Goal: Transaction & Acquisition: Purchase product/service

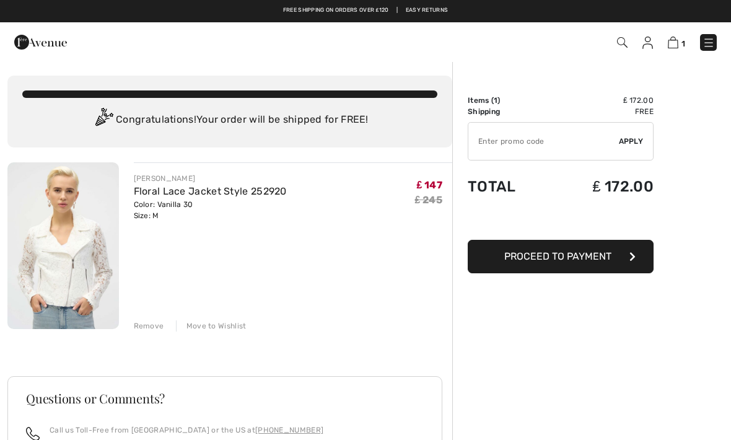
click at [157, 329] on div "Remove" at bounding box center [149, 325] width 30 height 11
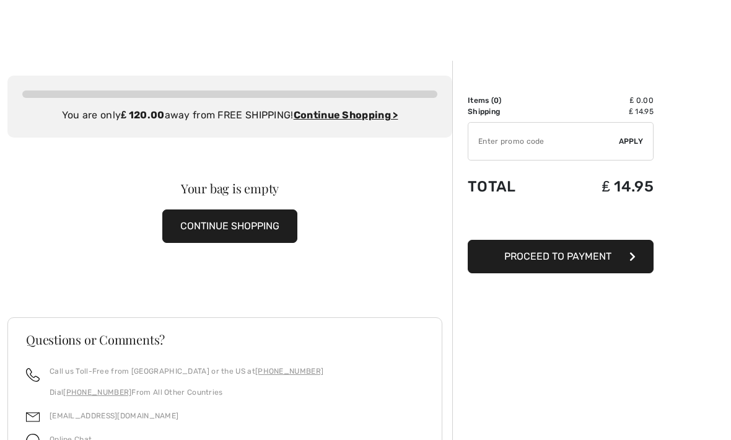
click at [235, 239] on button "CONTINUE SHOPPING" at bounding box center [229, 225] width 135 height 33
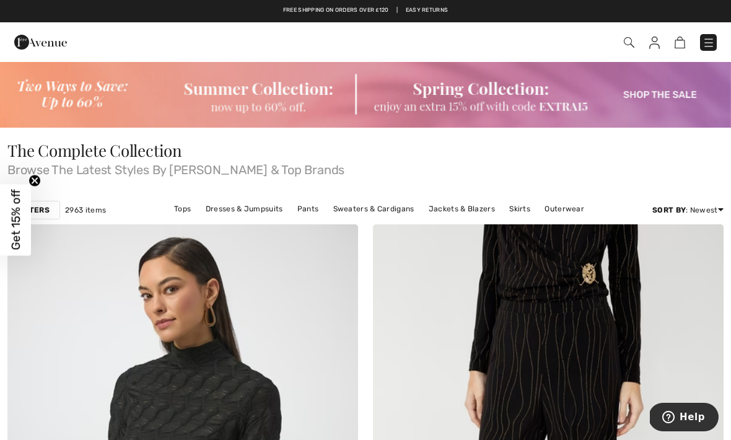
click at [256, 208] on link "Dresses & Jumpsuits" at bounding box center [244, 209] width 90 height 16
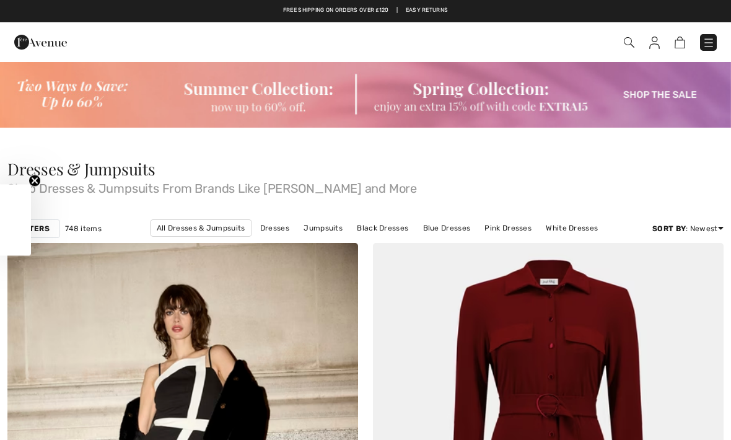
checkbox input "true"
click at [662, 95] on img at bounding box center [365, 94] width 731 height 67
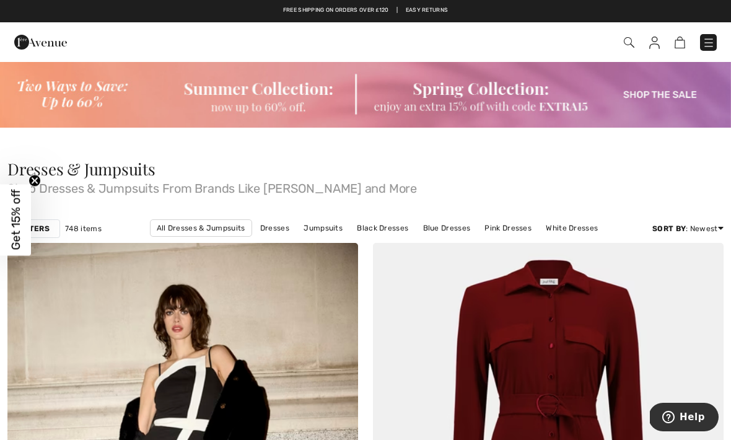
click at [677, 98] on img at bounding box center [365, 94] width 731 height 67
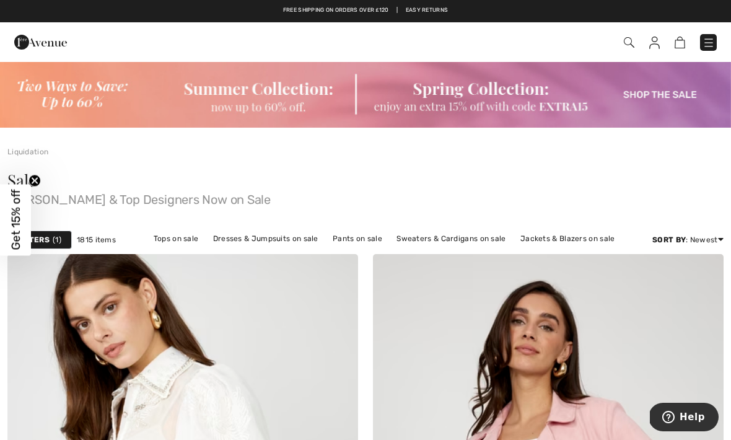
click at [273, 235] on link "Dresses & Jumpsuits on sale" at bounding box center [266, 238] width 118 height 16
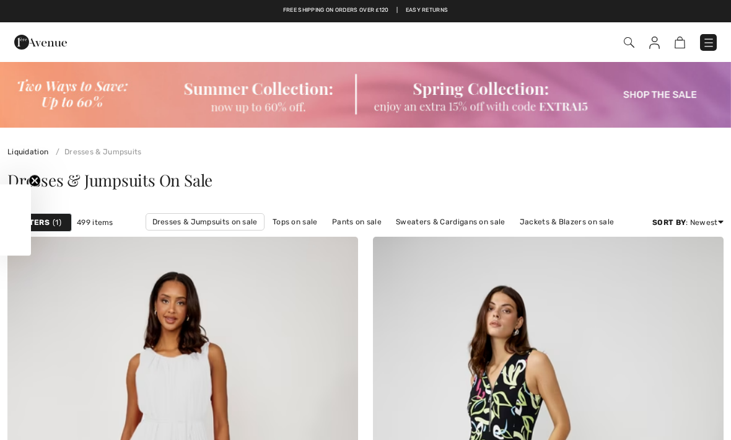
checkbox input "true"
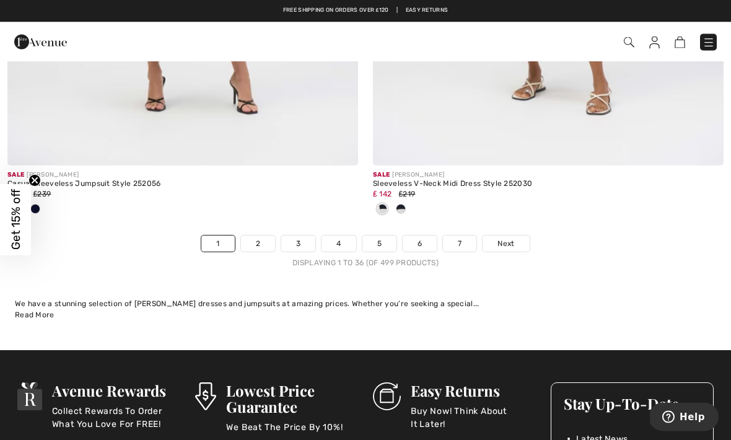
scroll to position [10842, 0]
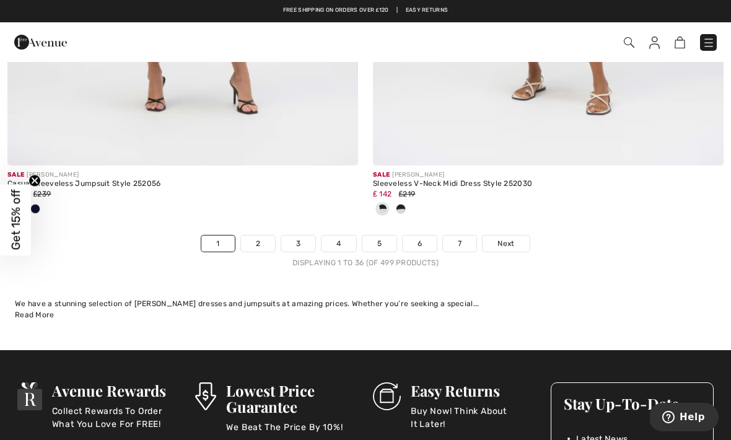
click at [273, 240] on link "2" at bounding box center [258, 243] width 34 height 16
click at [266, 240] on link "2" at bounding box center [258, 243] width 34 height 16
click at [269, 235] on link "2" at bounding box center [258, 243] width 34 height 16
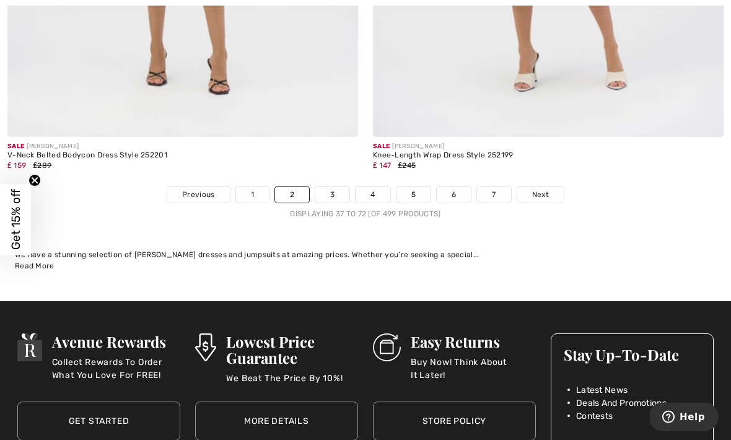
scroll to position [10748, 0]
click at [334, 191] on link "3" at bounding box center [332, 194] width 34 height 16
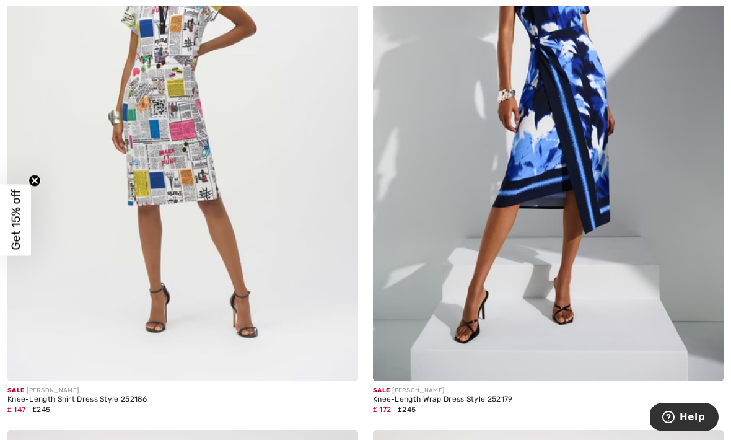
scroll to position [381, 0]
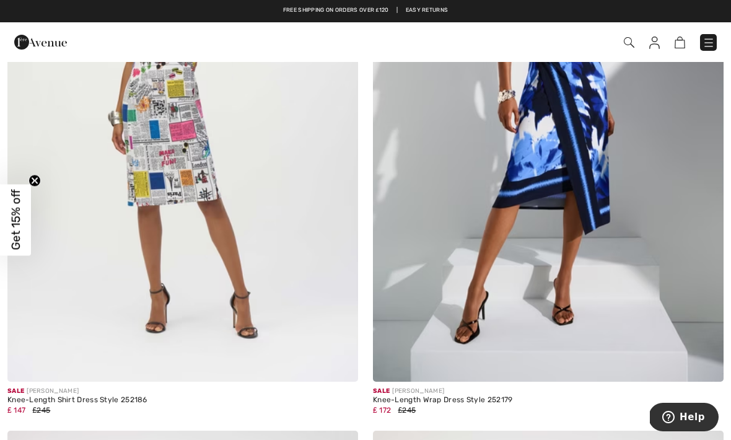
click at [190, 151] on img at bounding box center [182, 119] width 351 height 526
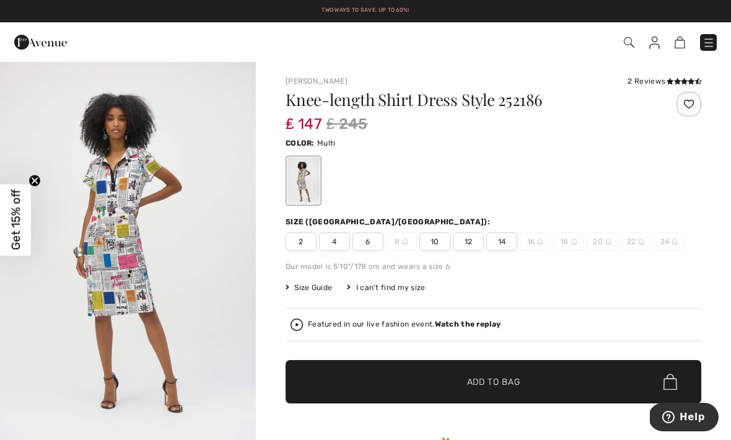
click at [442, 248] on span "10" at bounding box center [434, 241] width 31 height 19
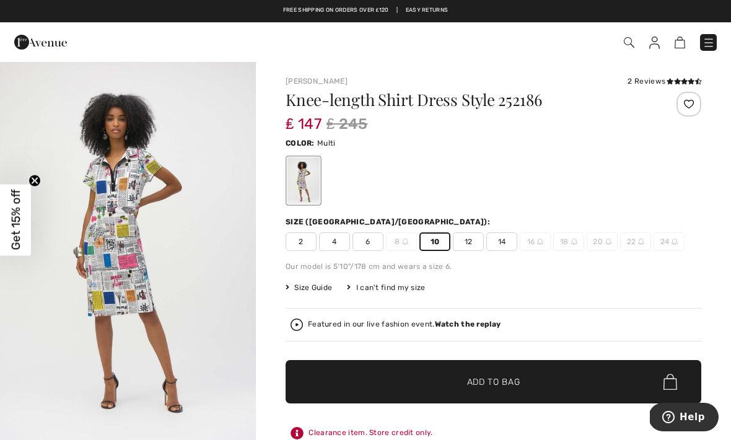
click at [508, 380] on span "Add to Bag" at bounding box center [493, 381] width 53 height 13
click at [676, 42] on img at bounding box center [673, 43] width 11 height 12
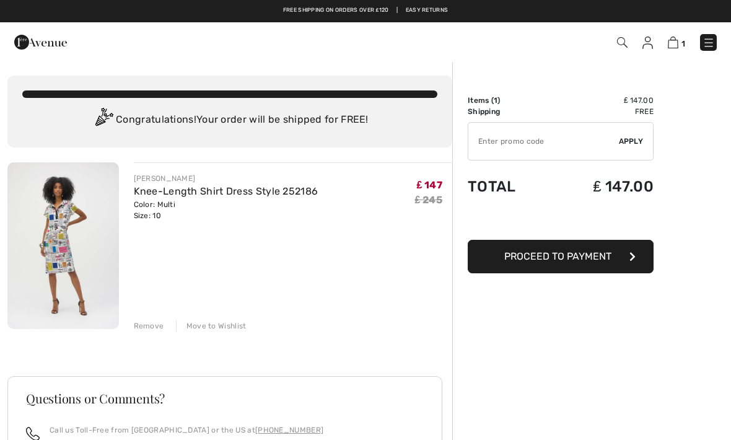
click at [533, 145] on input "TEXT" at bounding box center [543, 141] width 151 height 37
type input "EXTRA15"
click at [639, 148] on div "✔ Apply Remove" at bounding box center [561, 141] width 186 height 38
click at [627, 147] on div "✔ Apply Remove" at bounding box center [561, 141] width 186 height 38
click at [640, 153] on div "✔ Apply Remove" at bounding box center [561, 141] width 186 height 38
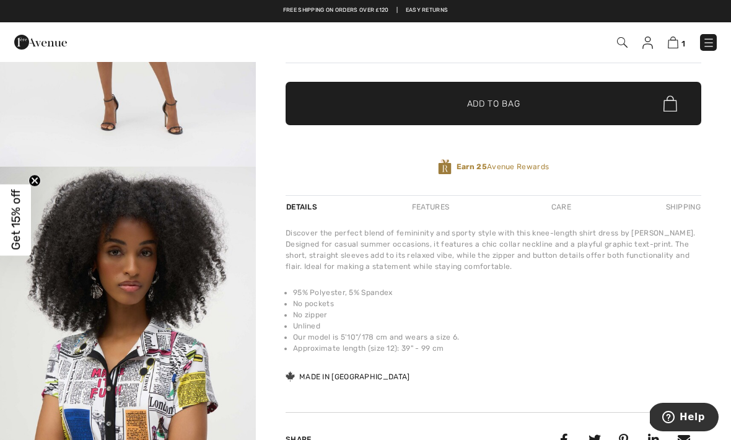
scroll to position [280, 0]
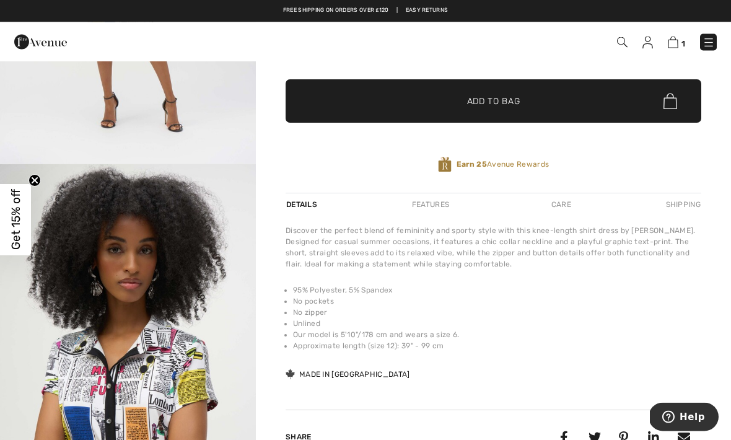
click at [15, 248] on span "Get 15% off" at bounding box center [16, 220] width 14 height 61
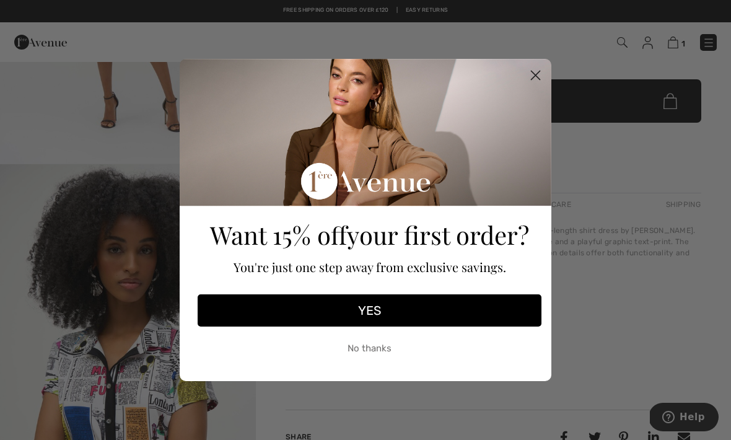
click at [535, 85] on circle "Close dialog" at bounding box center [535, 75] width 20 height 20
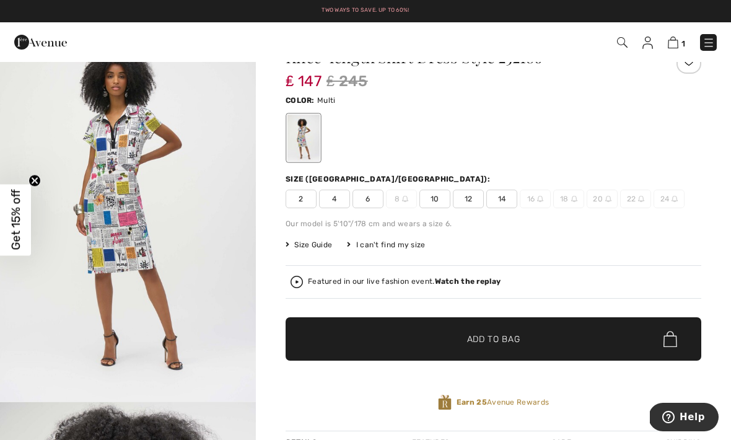
scroll to position [42, 0]
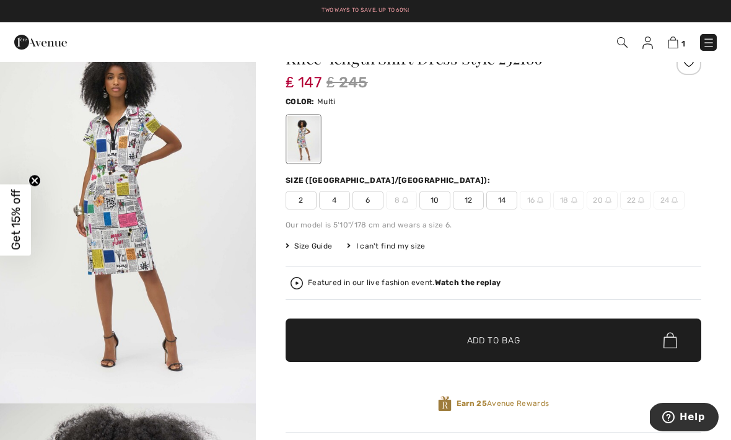
click at [652, 44] on img at bounding box center [647, 43] width 11 height 12
click at [653, 56] on div "1 Checkout 2 reviews" at bounding box center [365, 42] width 731 height 40
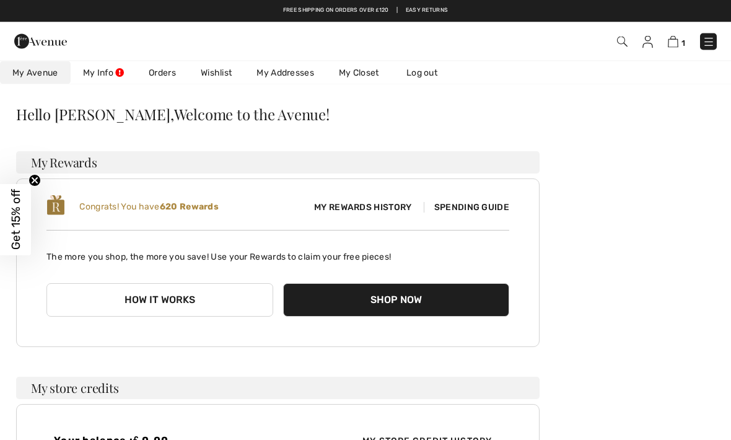
scroll to position [30, 0]
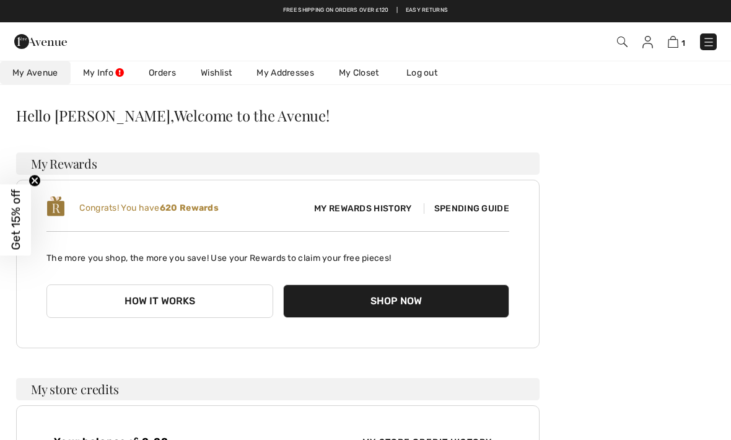
click at [676, 48] on img at bounding box center [673, 42] width 11 height 12
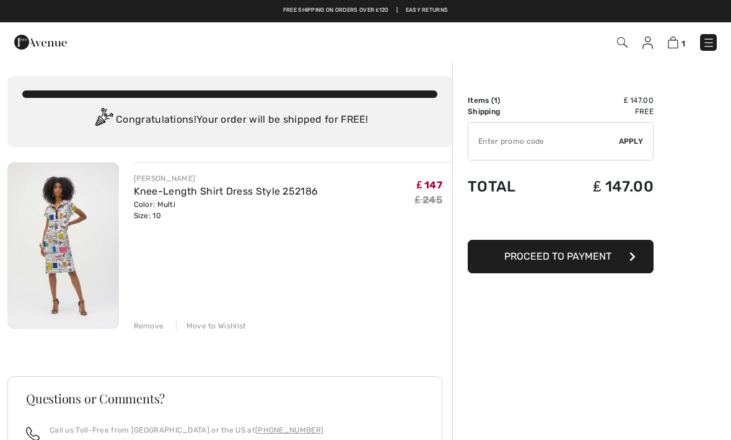
click at [527, 147] on input "TEXT" at bounding box center [543, 141] width 151 height 37
type input "EXTRA15"
click at [634, 155] on div "✔ Apply Remove" at bounding box center [561, 141] width 186 height 38
click at [635, 142] on span "Apply" at bounding box center [631, 141] width 25 height 11
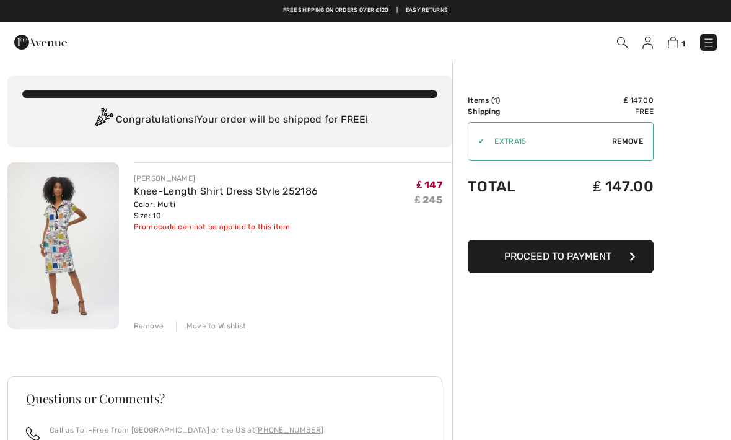
click at [150, 323] on div "Remove" at bounding box center [149, 325] width 30 height 11
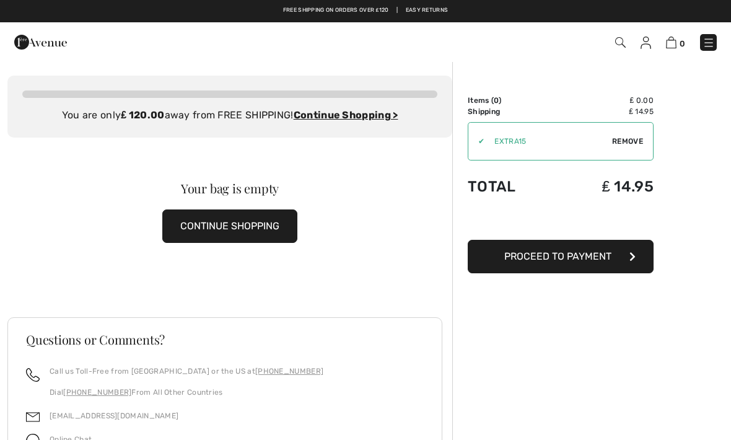
click at [42, 38] on img at bounding box center [40, 42] width 53 height 25
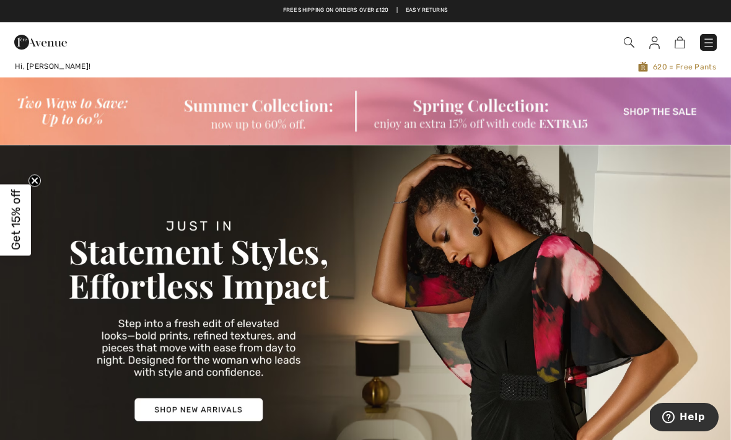
scroll to position [37, 0]
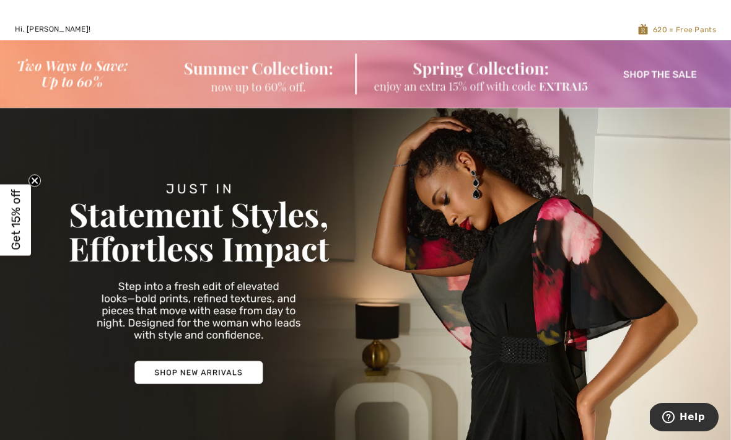
click at [535, 92] on img at bounding box center [365, 73] width 731 height 67
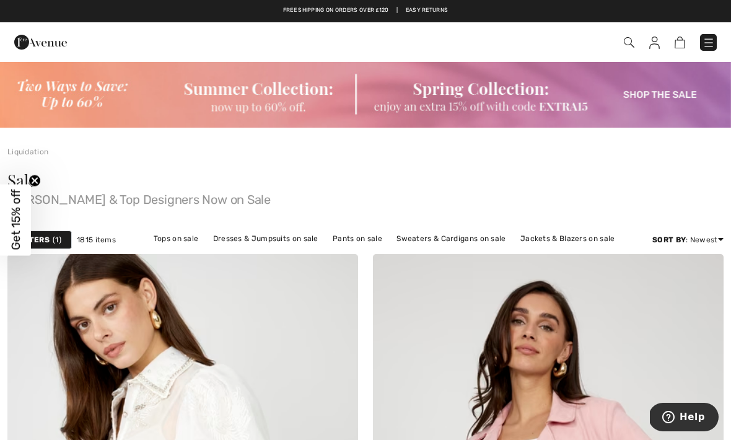
click at [659, 108] on img at bounding box center [365, 94] width 731 height 67
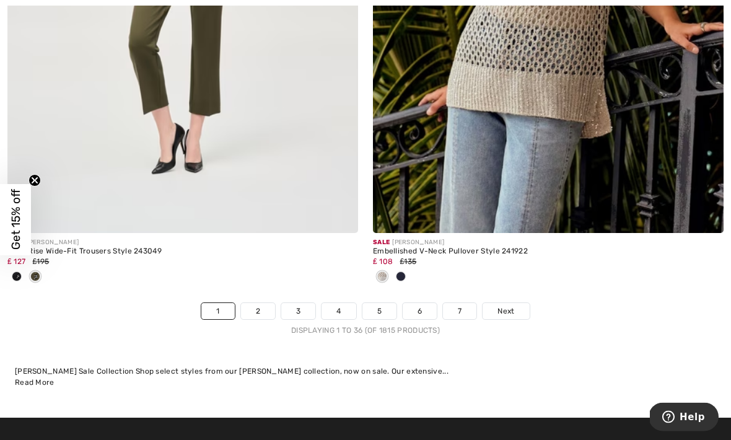
scroll to position [10702, 0]
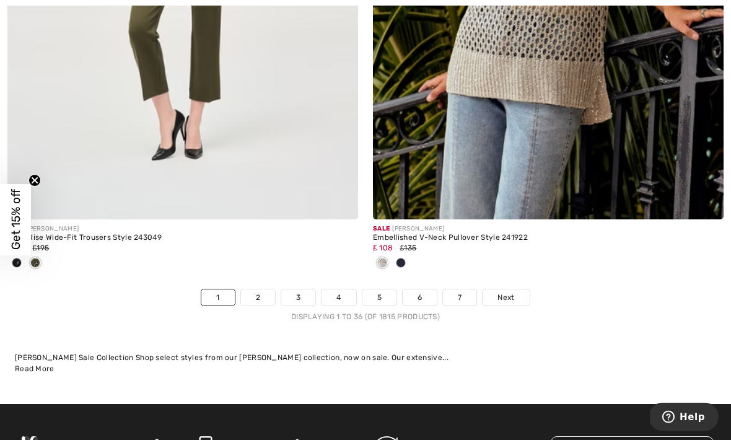
click at [262, 292] on link "2" at bounding box center [258, 298] width 34 height 16
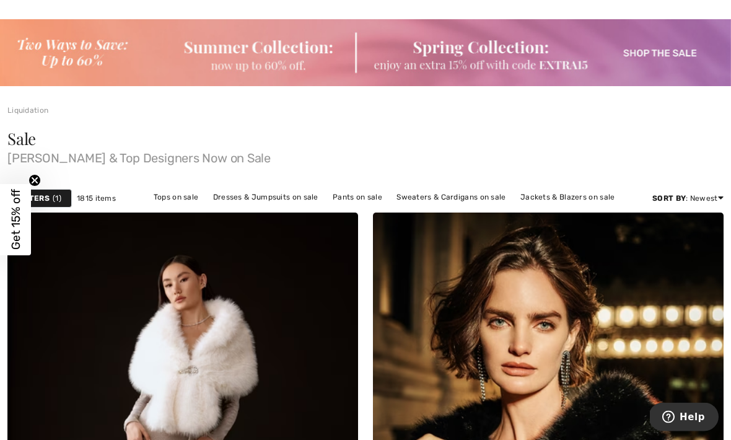
scroll to position [42, 0]
click at [652, 53] on img at bounding box center [365, 52] width 731 height 67
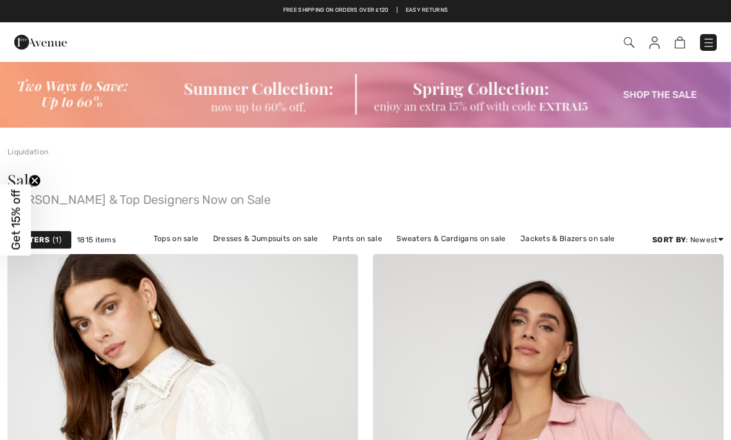
checkbox input "true"
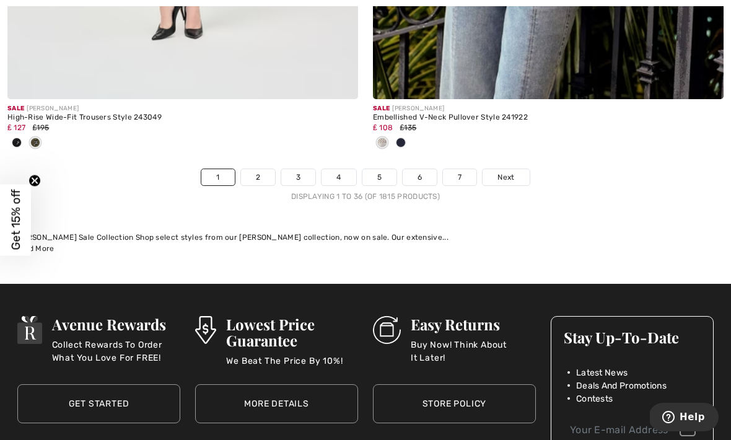
scroll to position [10828, 0]
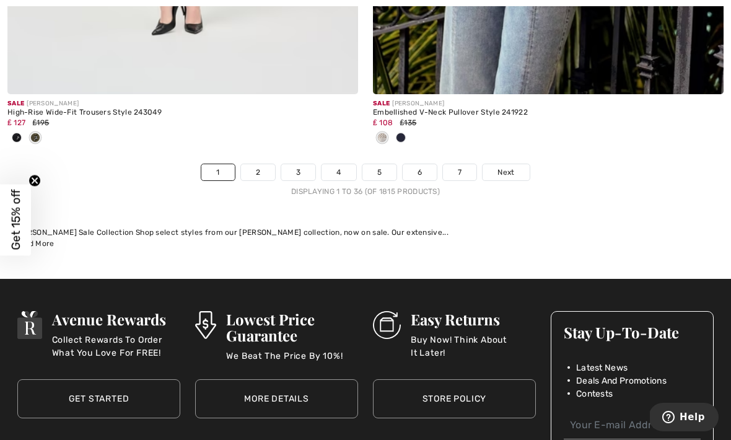
click at [264, 167] on link "2" at bounding box center [258, 172] width 34 height 16
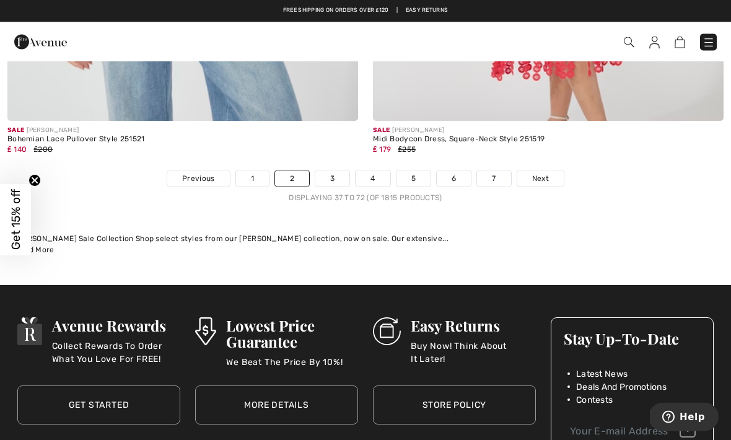
scroll to position [10820, 0]
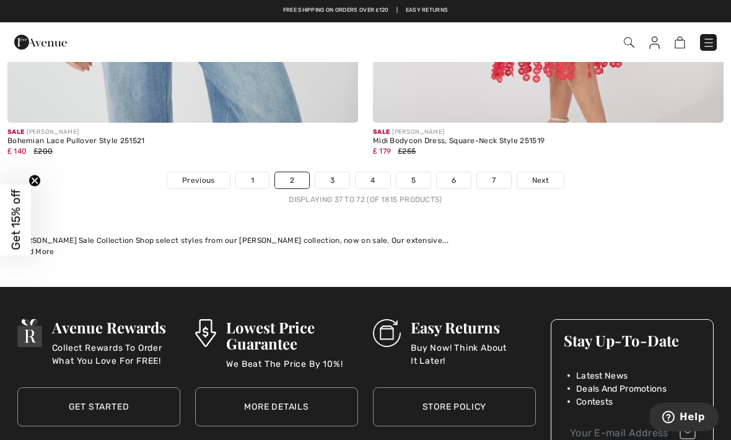
click at [334, 172] on link "3" at bounding box center [332, 180] width 34 height 16
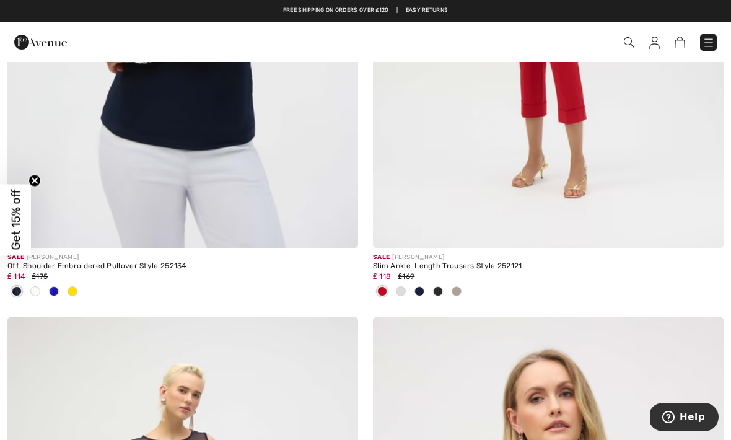
scroll to position [10160, 0]
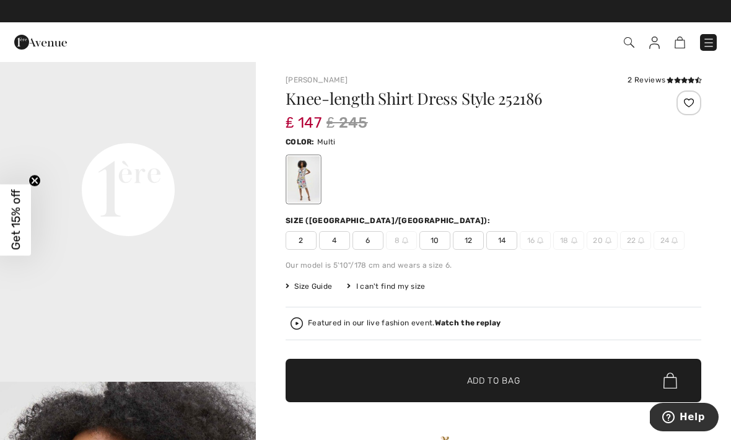
scroll to position [831, 0]
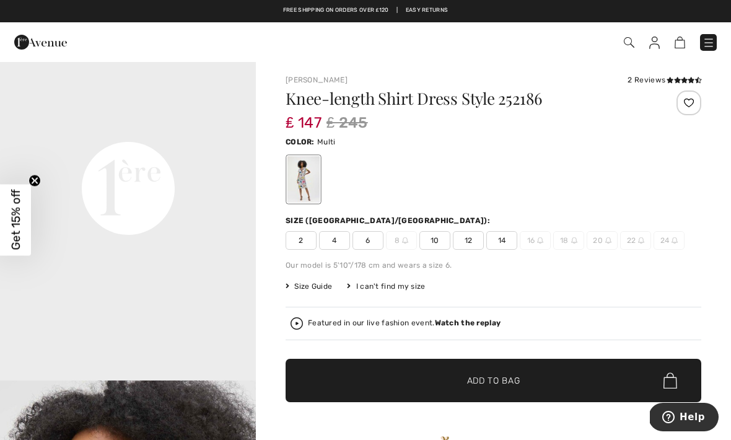
click at [434, 237] on span "10" at bounding box center [434, 240] width 31 height 19
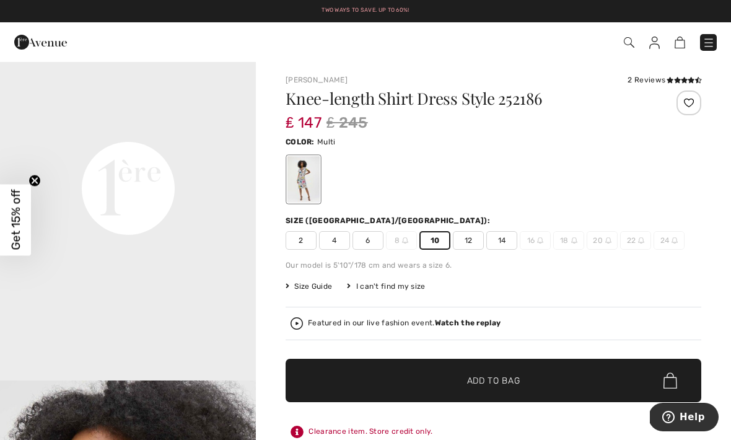
click at [481, 375] on span "Add to Bag" at bounding box center [493, 380] width 53 height 13
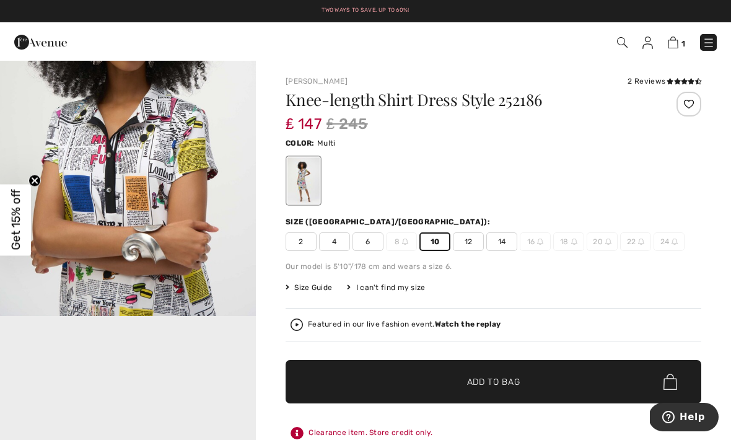
scroll to position [511, 0]
click at [676, 46] on img at bounding box center [673, 43] width 11 height 12
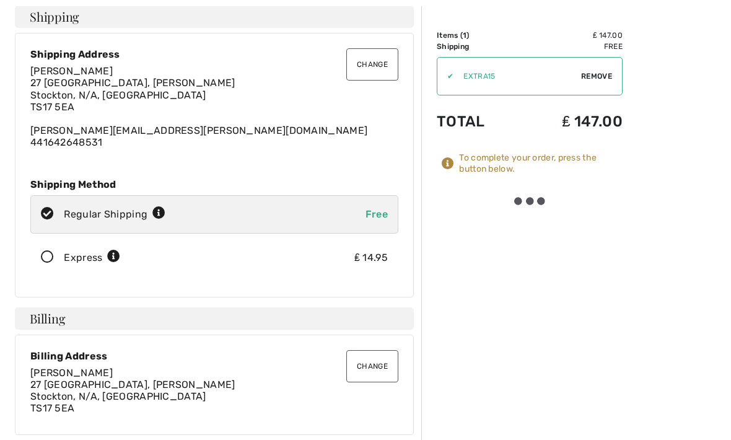
scroll to position [66, 0]
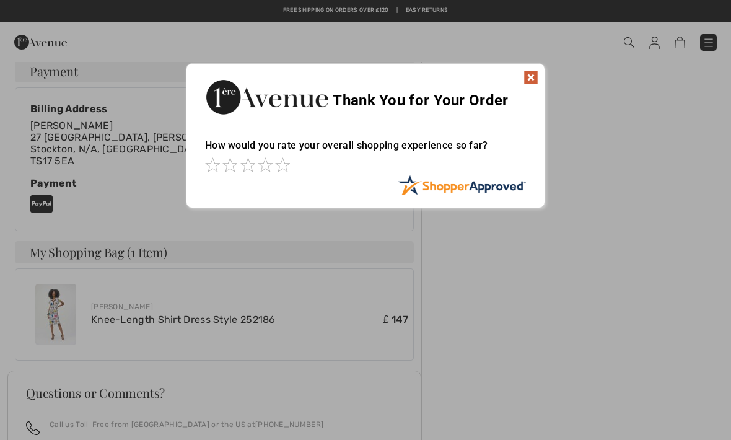
scroll to position [432, 0]
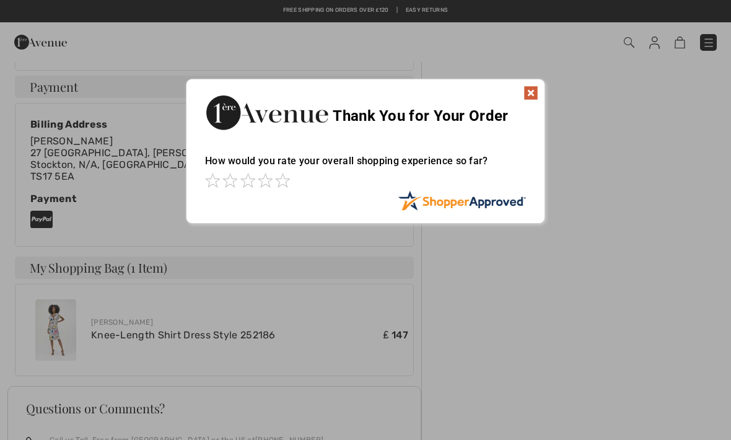
click at [534, 95] on img at bounding box center [530, 92] width 15 height 15
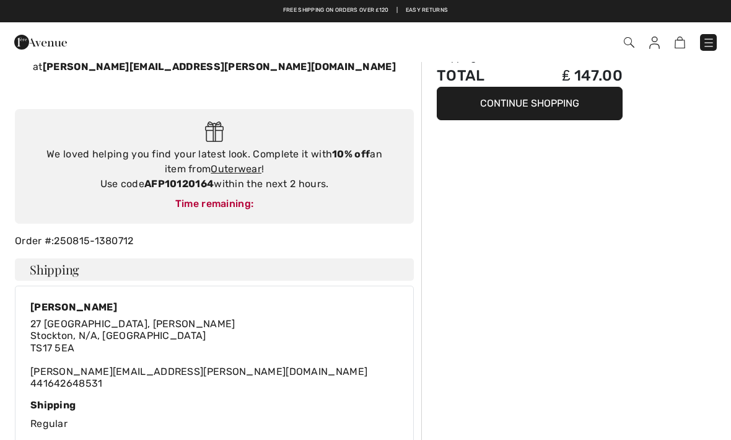
scroll to position [0, 0]
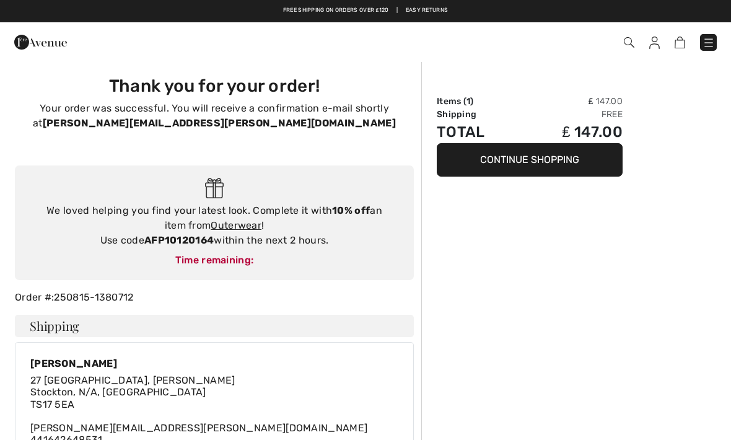
click at [540, 166] on button "Continue Shopping" at bounding box center [530, 159] width 186 height 33
